Goal: Find specific fact: Find specific fact

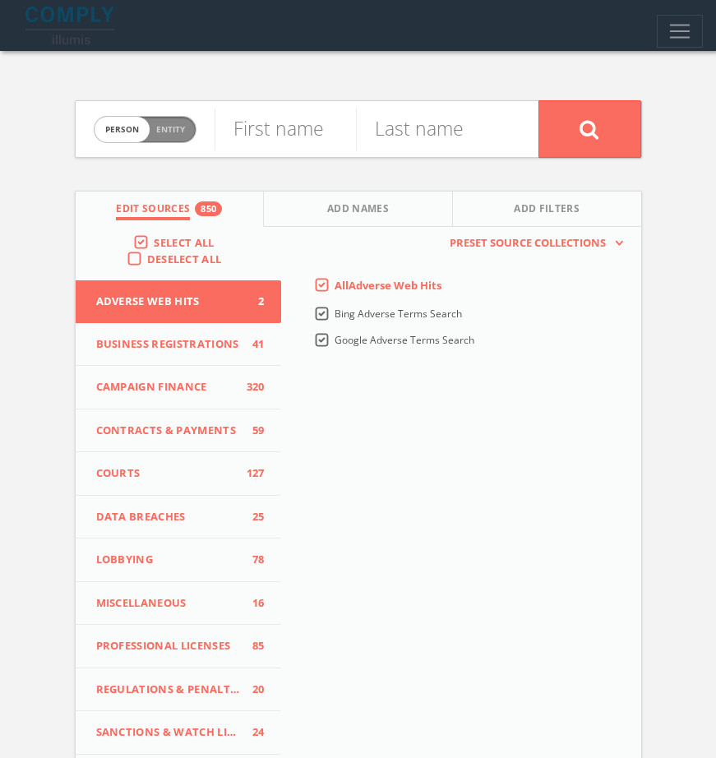
click at [146, 124] on span "person" at bounding box center [122, 129] width 55 height 25
checkbox input "true"
paste input "Community Foundation of [GEOGRAPHIC_DATA][US_STATE]"
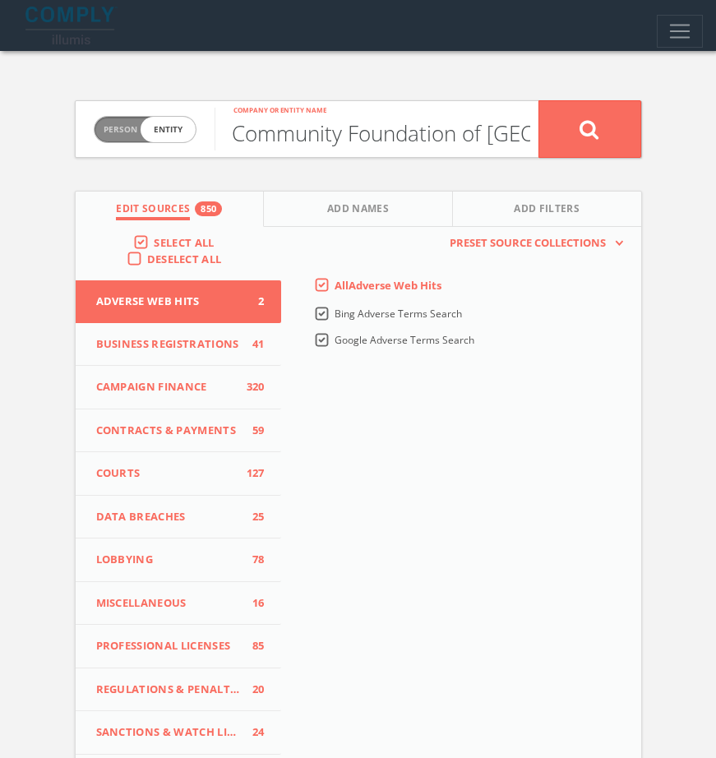
scroll to position [0, 132]
type input "Community Foundation of [GEOGRAPHIC_DATA][US_STATE]"
click at [543, 132] on button at bounding box center [590, 129] width 103 height 58
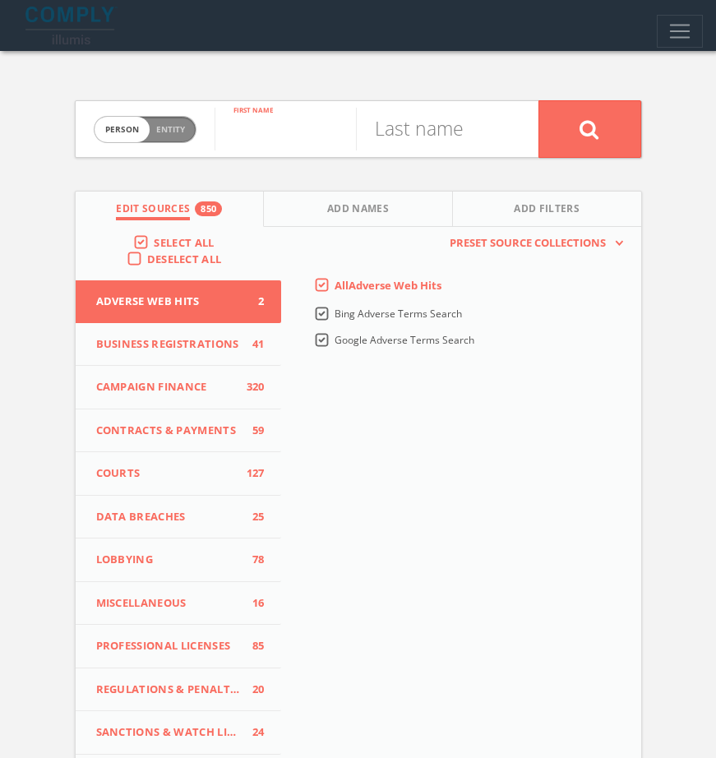
paste input "Hal Cato"
click at [295, 131] on input "Hal Cato" at bounding box center [285, 129] width 141 height 43
type input "Hal"
click at [405, 134] on input "text" at bounding box center [426, 129] width 141 height 43
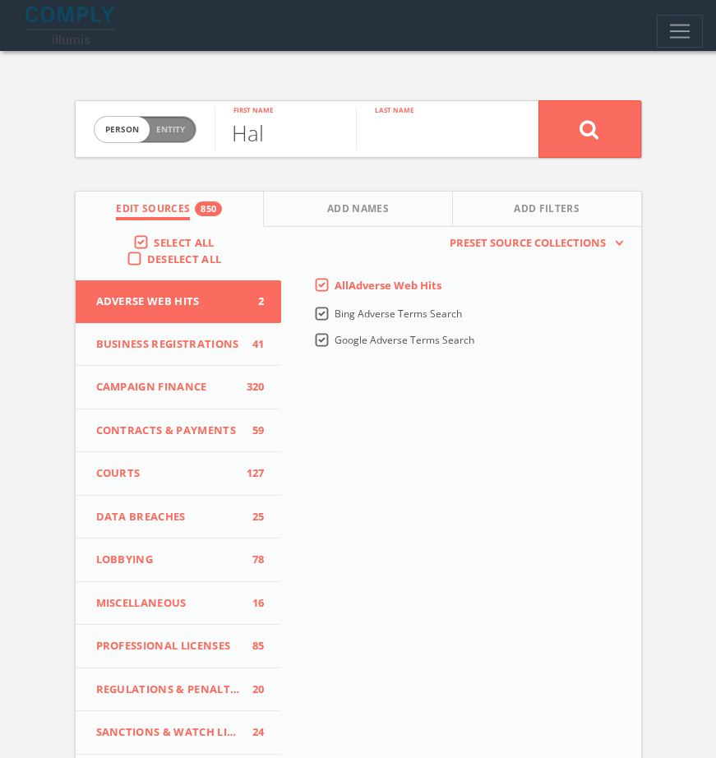
paste input "Cato"
type input "Cato"
click at [607, 127] on button at bounding box center [590, 129] width 103 height 58
